Goal: Information Seeking & Learning: Learn about a topic

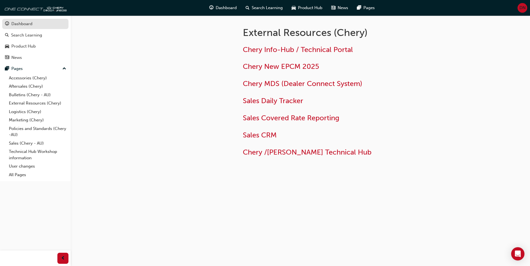
click at [22, 26] on div "Dashboard" at bounding box center [21, 24] width 21 height 6
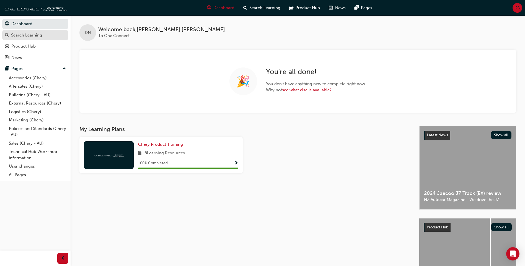
click at [43, 39] on link "Search Learning" at bounding box center [35, 35] width 66 height 10
